Goal: Task Accomplishment & Management: Manage account settings

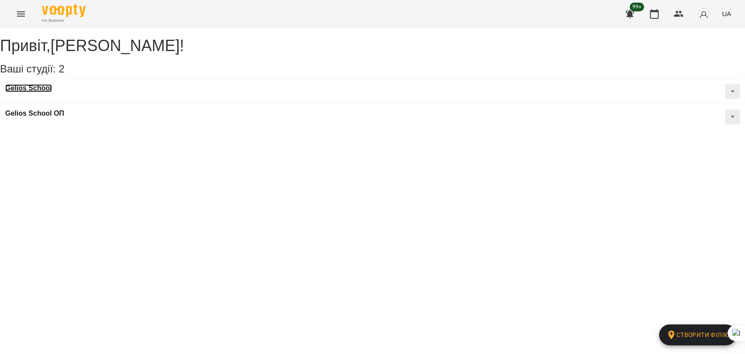
click at [50, 92] on h3 "Gelios School" at bounding box center [28, 88] width 47 height 8
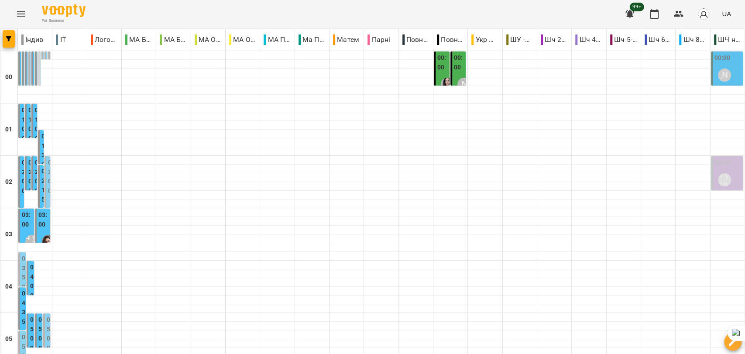
click at [24, 12] on icon "Menu" at bounding box center [21, 13] width 8 height 5
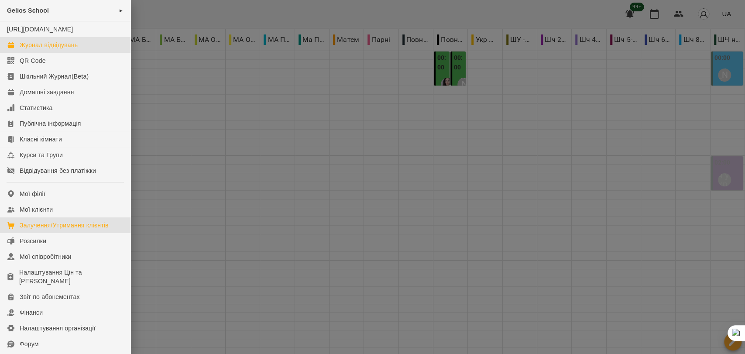
drag, startPoint x: 38, startPoint y: 236, endPoint x: 44, endPoint y: 231, distance: 8.0
click at [38, 229] on div "Залучення/Утримання клієнтів" at bounding box center [64, 225] width 89 height 9
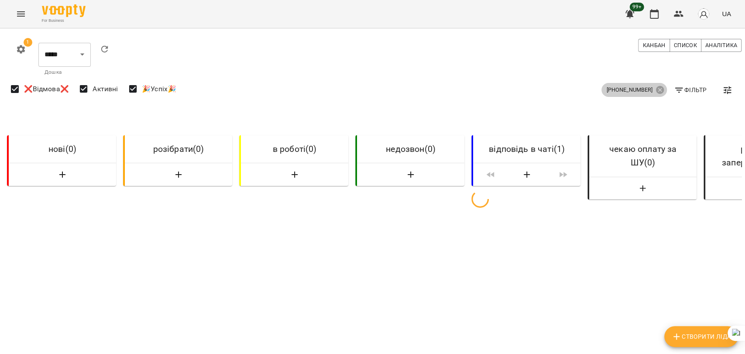
click at [656, 92] on icon at bounding box center [660, 90] width 8 height 8
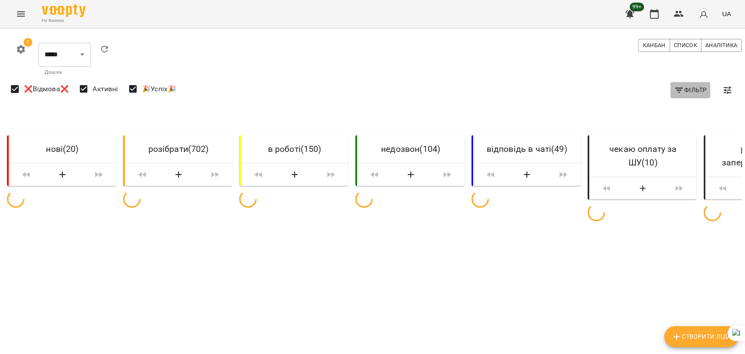
click at [693, 87] on span "Фільтр" at bounding box center [689, 90] width 33 height 10
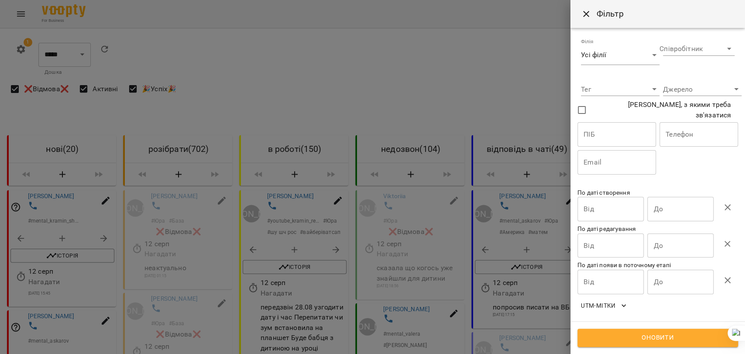
click at [677, 131] on input "text" at bounding box center [698, 134] width 79 height 24
click at [14, 18] on div at bounding box center [372, 177] width 745 height 354
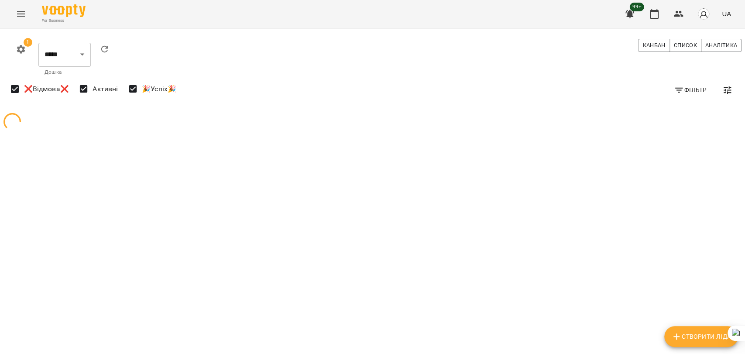
click at [20, 11] on icon "Menu" at bounding box center [21, 13] width 8 height 5
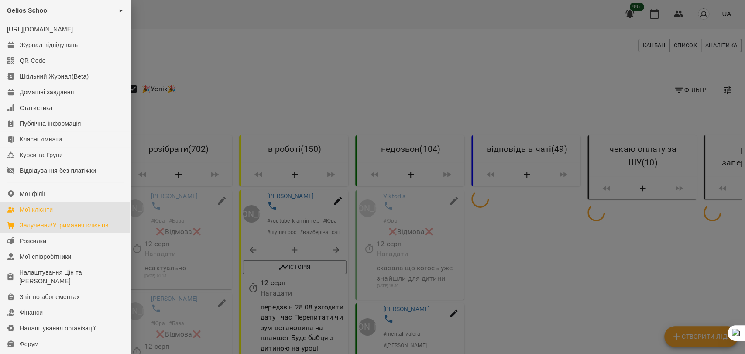
click at [40, 214] on div "Мої клієнти" at bounding box center [36, 209] width 33 height 9
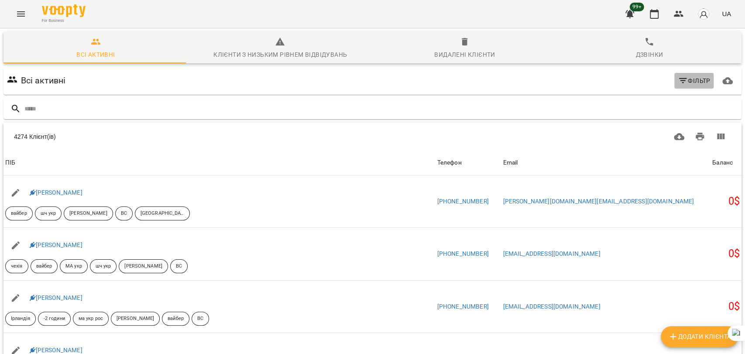
click at [680, 80] on icon "button" at bounding box center [682, 80] width 10 height 10
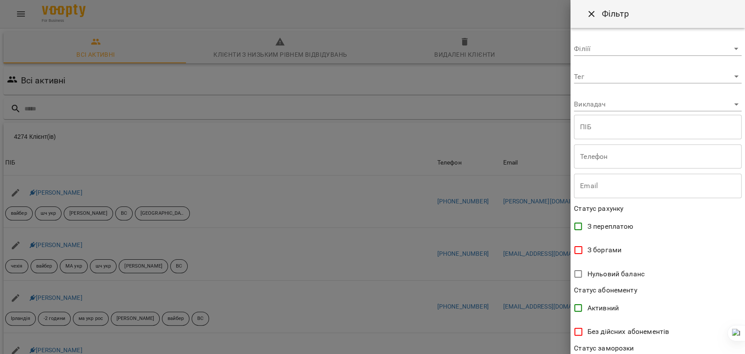
click at [491, 95] on div at bounding box center [372, 177] width 745 height 354
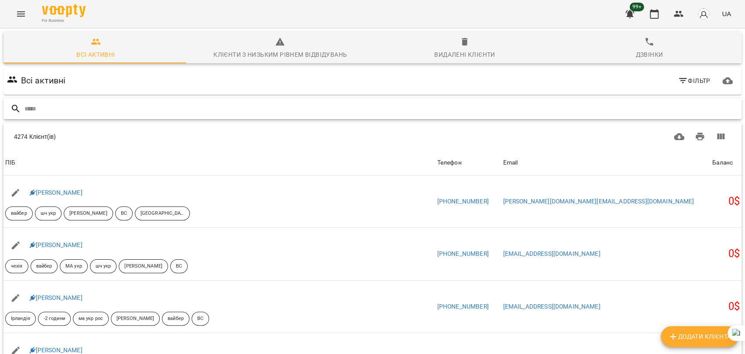
click at [388, 110] on input "text" at bounding box center [380, 109] width 713 height 14
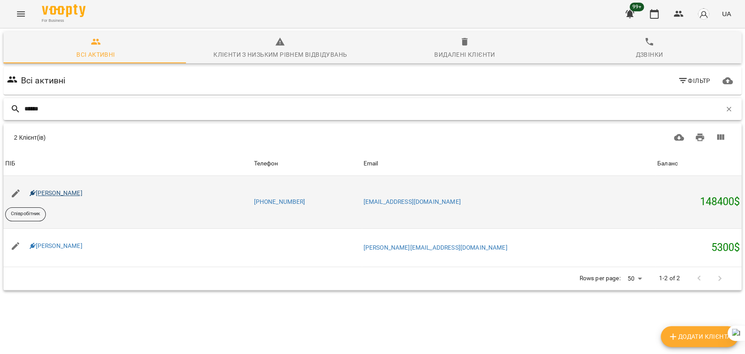
type input "******"
click at [71, 193] on link "[PERSON_NAME]" at bounding box center [56, 192] width 53 height 7
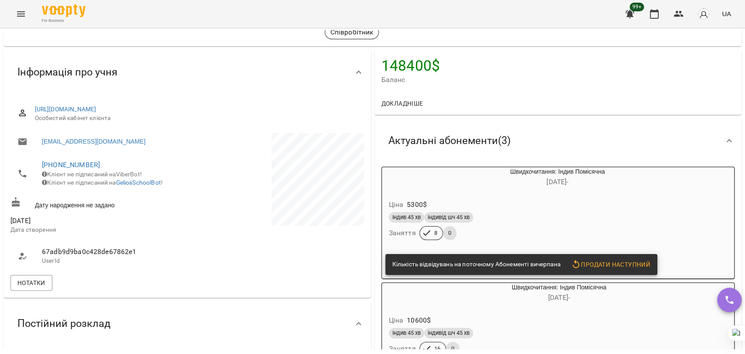
scroll to position [97, 0]
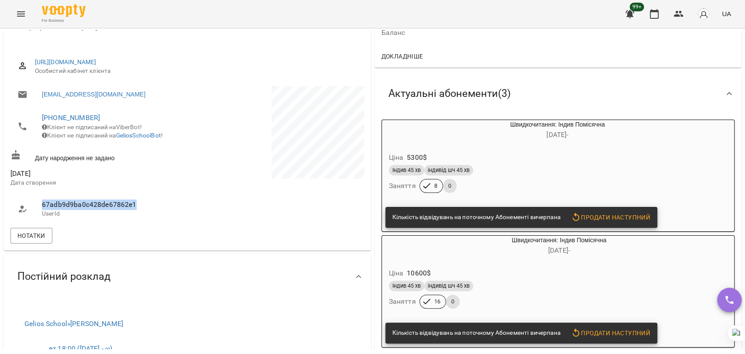
drag, startPoint x: 135, startPoint y: 214, endPoint x: 28, endPoint y: 212, distance: 106.9
click at [28, 212] on li "67adb9d9ba0c428de67862e1 UserId" at bounding box center [97, 208] width 175 height 31
copy span "67adb9d9ba0c428de67862e1"
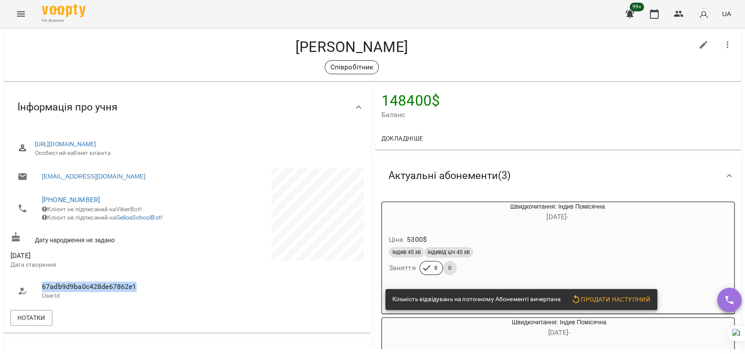
scroll to position [0, 0]
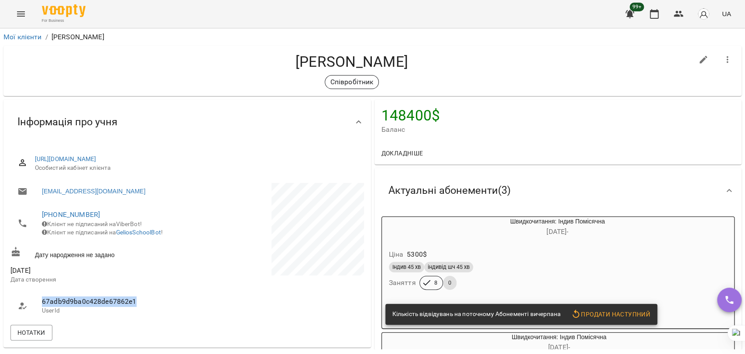
click at [164, 307] on span "67adb9d9ba0c428de67862e1" at bounding box center [110, 301] width 137 height 10
click at [133, 304] on span "67adb9d9ba0c428de67862e1" at bounding box center [110, 301] width 137 height 10
drag, startPoint x: 140, startPoint y: 308, endPoint x: 27, endPoint y: 304, distance: 113.0
click at [27, 304] on li "67adb9d9ba0c428de67862e1 UserId" at bounding box center [97, 305] width 175 height 31
click at [143, 314] on p "UserId" at bounding box center [110, 310] width 137 height 9
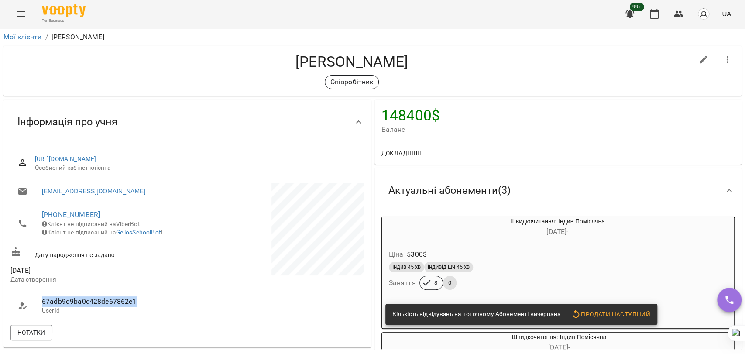
drag, startPoint x: 134, startPoint y: 310, endPoint x: 35, endPoint y: 299, distance: 99.7
click at [35, 299] on li "67adb9d9ba0c428de67862e1 UserId" at bounding box center [97, 305] width 175 height 31
copy span "67adb9d9ba0c428de67862e1"
